Goal: Navigation & Orientation: Find specific page/section

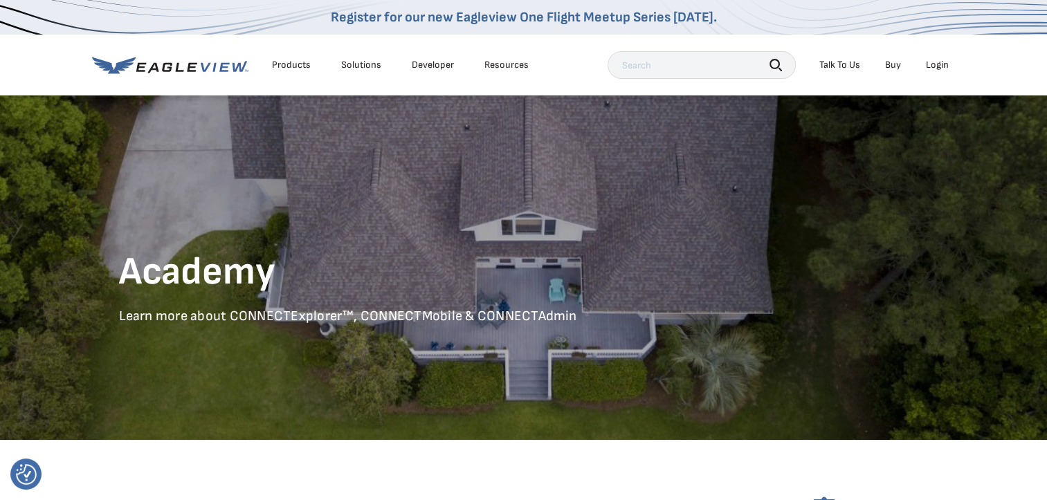
click at [927, 65] on div "Login" at bounding box center [937, 65] width 23 height 12
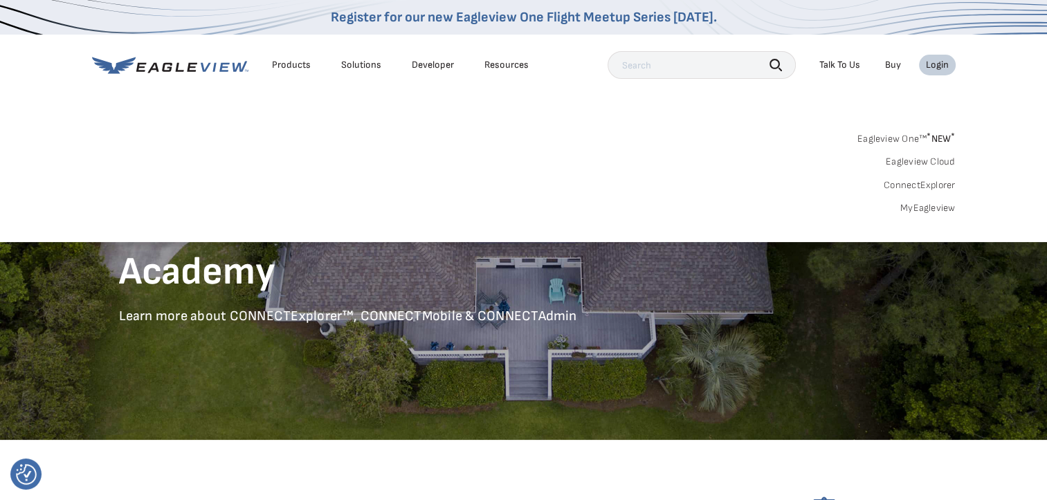
click at [917, 136] on link "Eagleview One™ * NEW *" at bounding box center [906, 137] width 98 height 16
click at [940, 136] on span "* NEW *" at bounding box center [941, 139] width 28 height 12
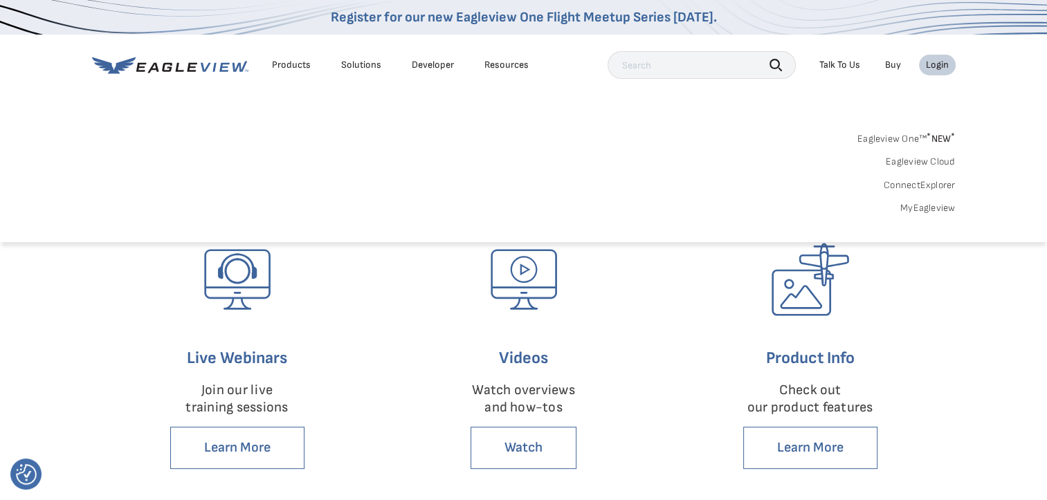
scroll to position [277, 0]
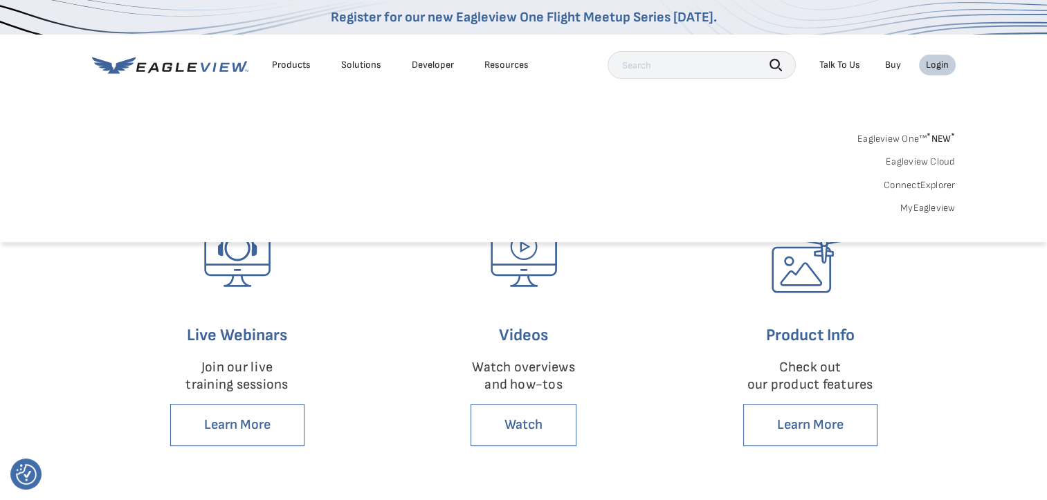
click at [944, 73] on li "Login" at bounding box center [937, 65] width 37 height 21
click at [938, 62] on div "Login" at bounding box center [937, 65] width 23 height 12
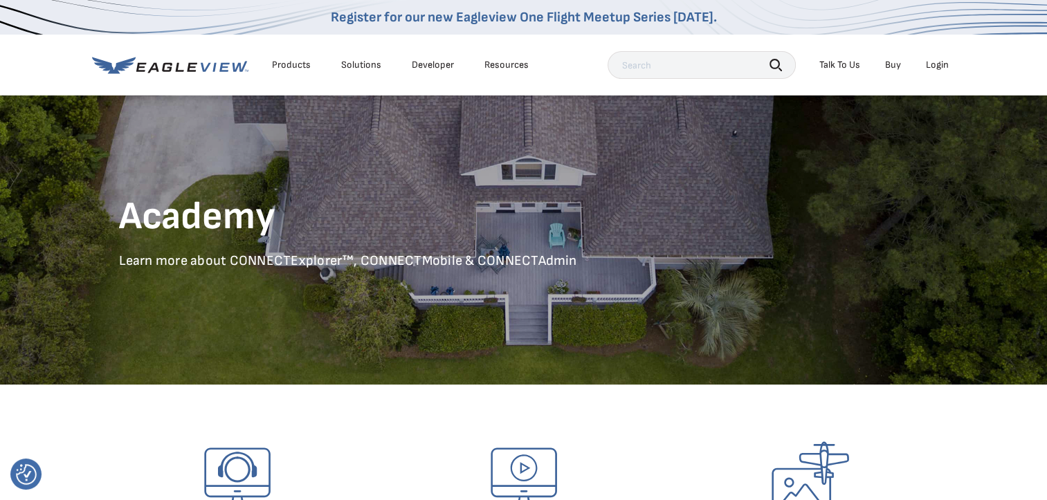
scroll to position [0, 0]
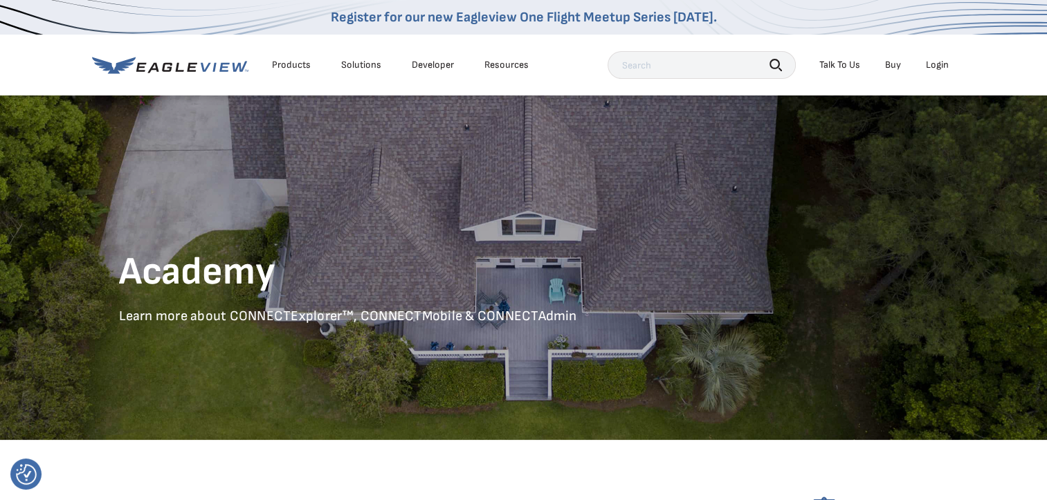
click at [934, 68] on div "Login" at bounding box center [937, 65] width 23 height 12
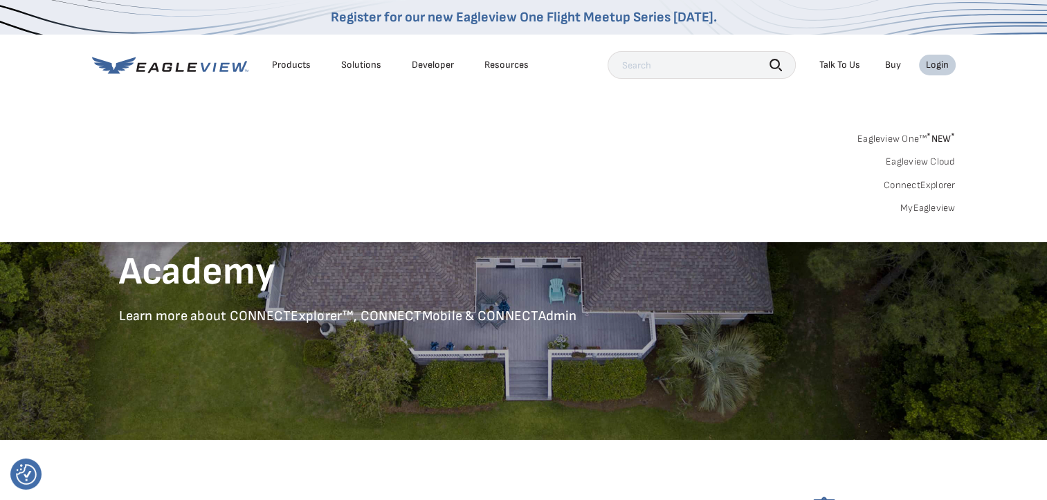
click at [945, 184] on link "ConnectExplorer" at bounding box center [920, 185] width 72 height 12
